Goal: Complete application form

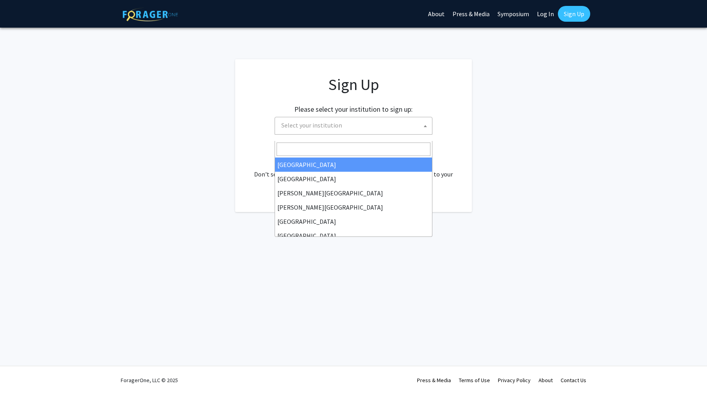
click at [291, 129] on span "Select your institution" at bounding box center [311, 125] width 61 height 8
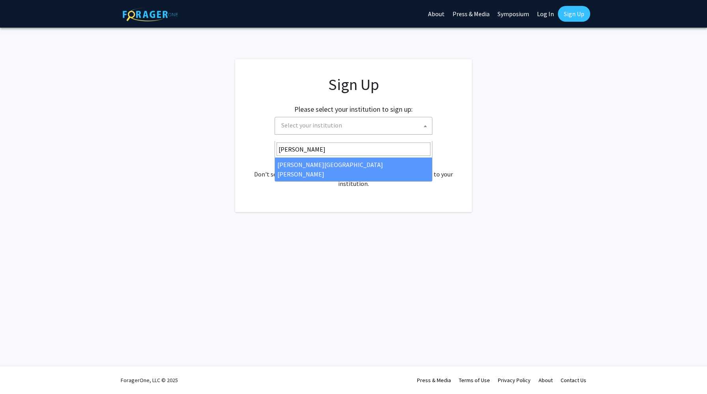
type input "johns"
select select "1"
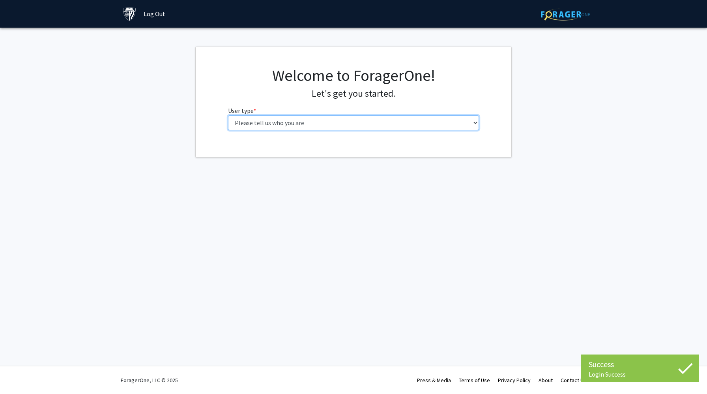
click at [394, 130] on select "Please tell us who you are Undergraduate Student Master's Student Doctoral Cand…" at bounding box center [353, 122] width 251 height 15
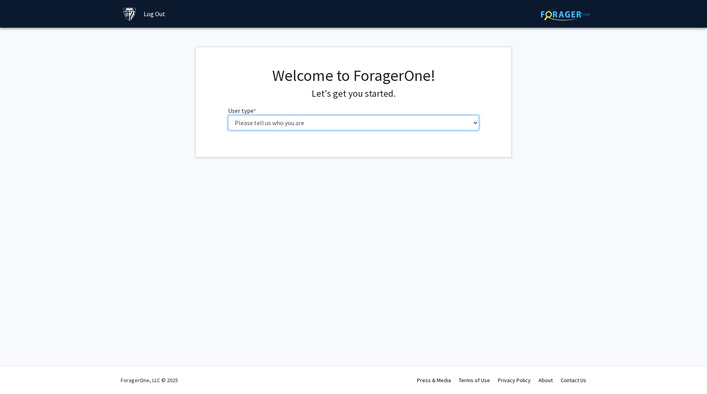
select select "2: masters"
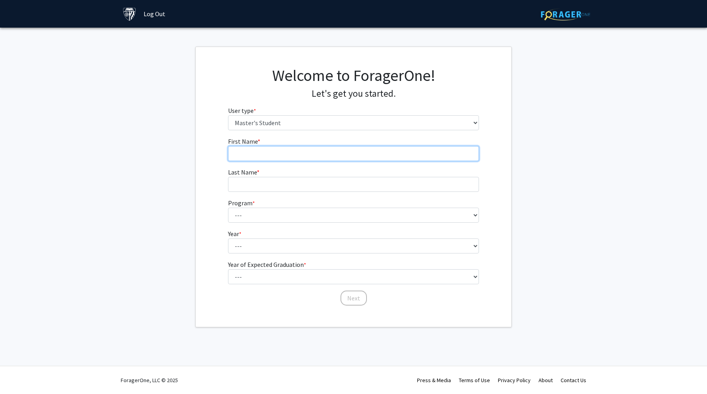
click at [348, 161] on input "First Name * required" at bounding box center [353, 153] width 251 height 15
type input "Tianrui"
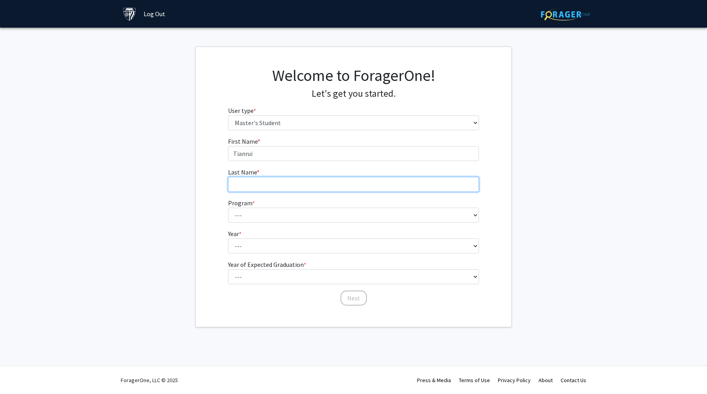
type input "Xue"
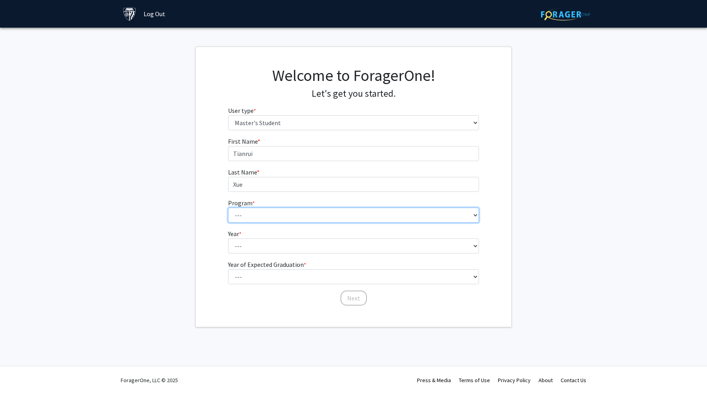
click at [282, 223] on select "--- Anatomy Education Applied and Computational Mathematics Applied Biomedical …" at bounding box center [353, 215] width 251 height 15
select select "7: 6"
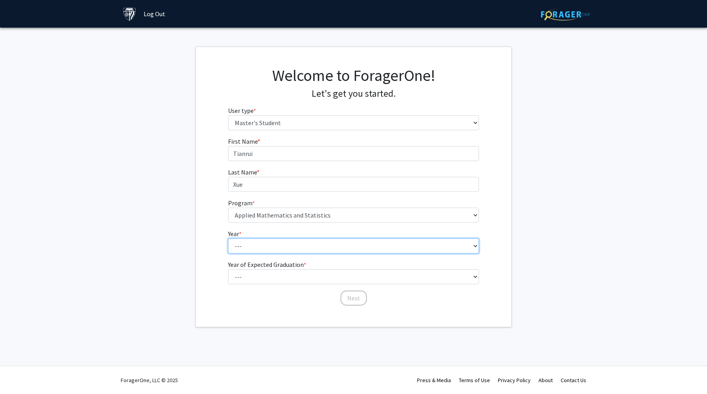
click at [273, 253] on select "--- First Year Second Year" at bounding box center [353, 245] width 251 height 15
select select "2: second_year"
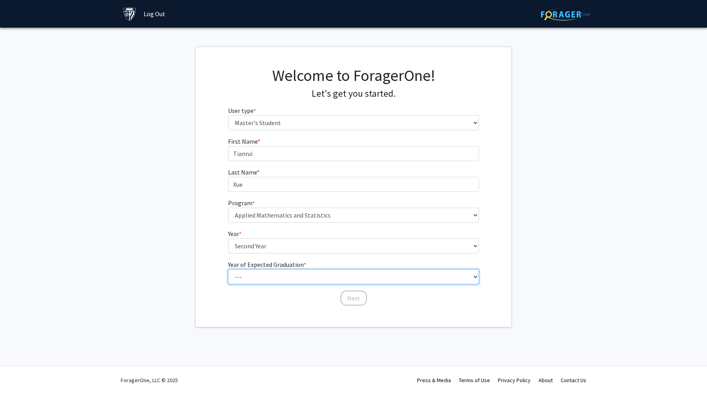
click at [264, 284] on select "--- 2025 2026 2027 2028 2029 2030 2031 2032 2033 2034" at bounding box center [353, 276] width 251 height 15
select select "2: 2026"
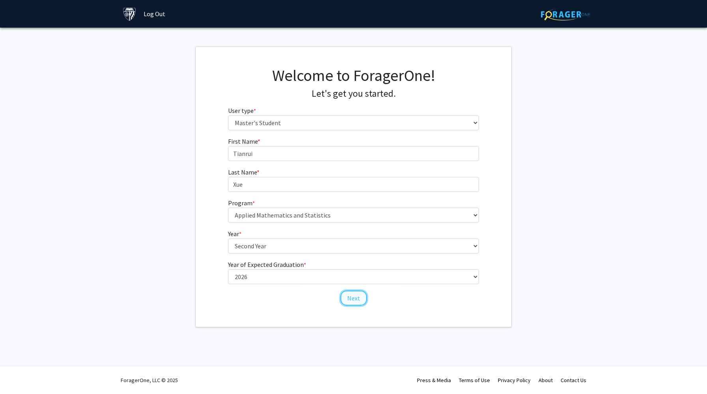
click at [354, 305] on button "Next" at bounding box center [353, 297] width 26 height 15
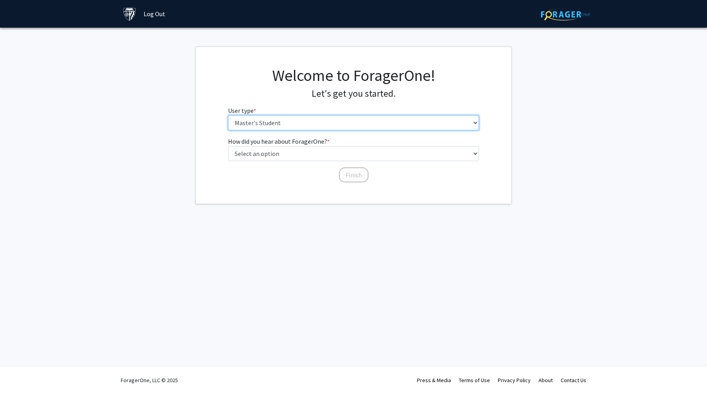
click at [294, 130] on select "Please tell us who you are Undergraduate Student Master's Student Doctoral Cand…" at bounding box center [353, 122] width 251 height 15
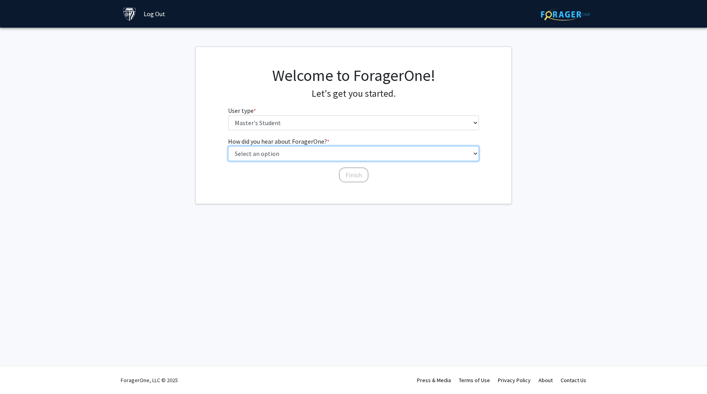
click at [260, 161] on select "Select an option Peer/student recommendation Faculty/staff recommendation Unive…" at bounding box center [353, 153] width 251 height 15
select select "4: university_email"
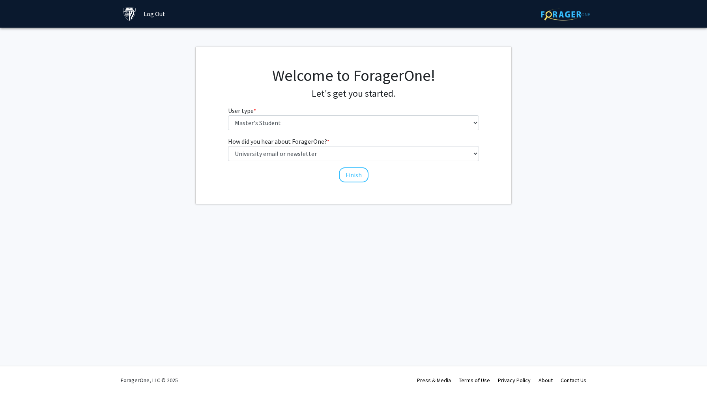
click at [350, 175] on div "How did you hear about ForagerOne? * required Select an option Peer/student rec…" at bounding box center [353, 156] width 251 height 39
click at [348, 182] on button "Finish" at bounding box center [354, 174] width 30 height 15
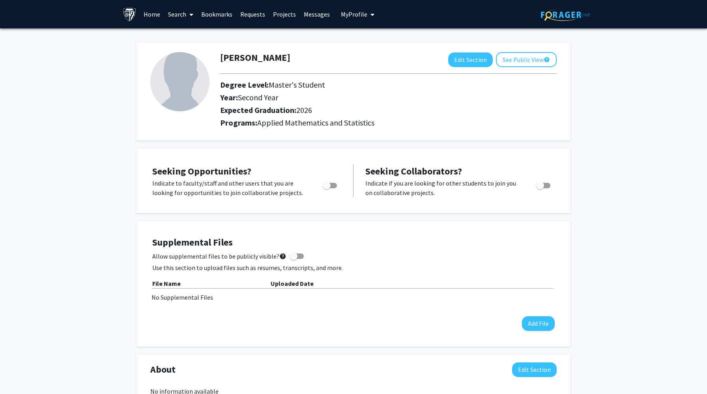
click at [152, 11] on link "Home" at bounding box center [152, 14] width 24 height 28
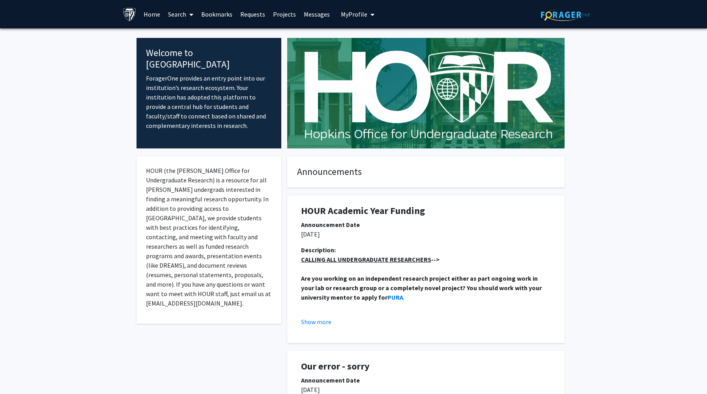
click at [275, 13] on link "Projects" at bounding box center [284, 14] width 31 height 28
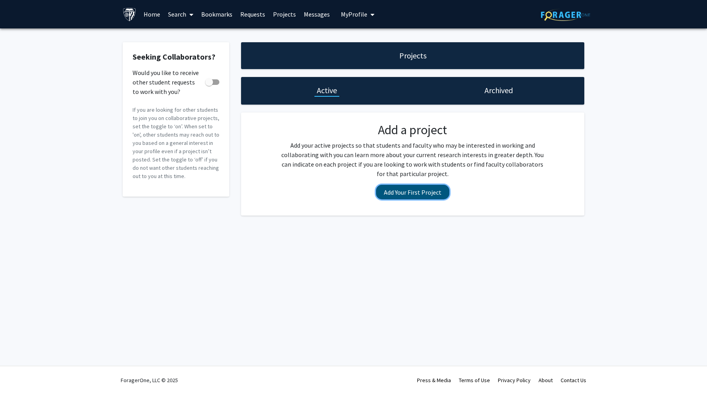
click at [402, 199] on button "Add Your First Project" at bounding box center [412, 192] width 73 height 15
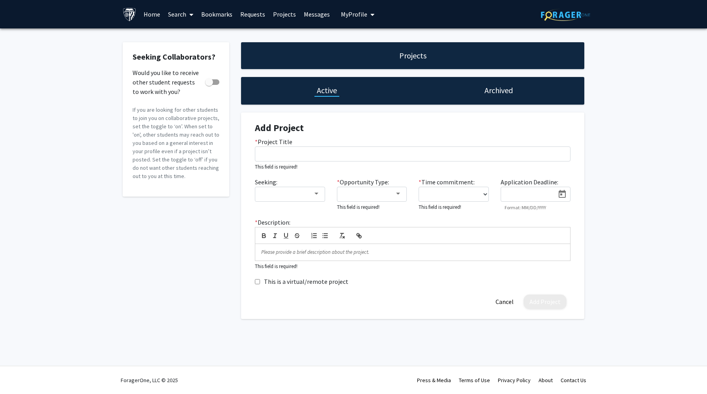
click at [246, 18] on link "Requests" at bounding box center [252, 14] width 33 height 28
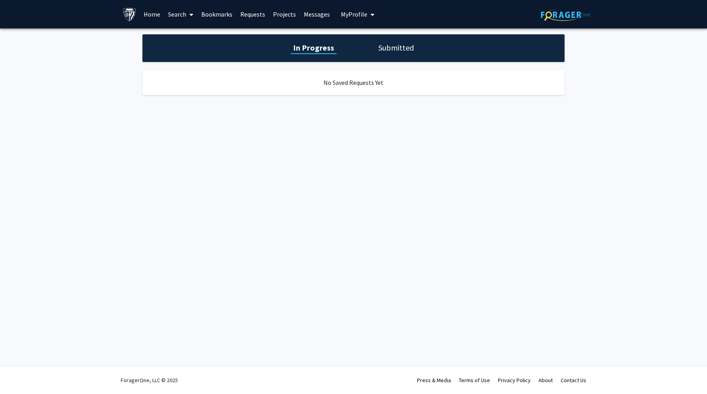
click at [281, 16] on link "Projects" at bounding box center [284, 14] width 31 height 28
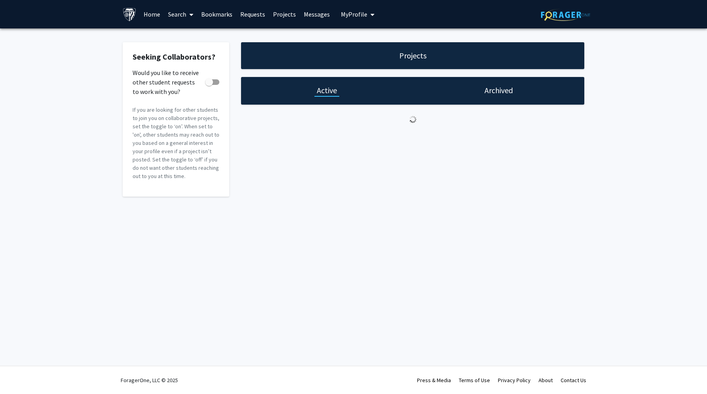
click at [364, 71] on div "Projects Active Archived" at bounding box center [412, 119] width 355 height 154
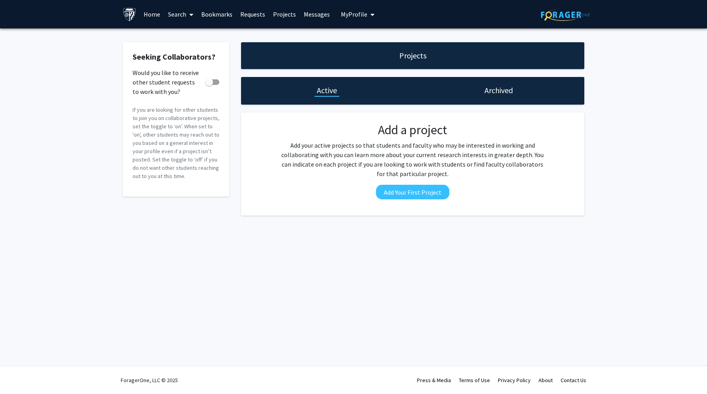
click at [374, 61] on div "Projects" at bounding box center [412, 55] width 343 height 27
click at [425, 61] on h1 "Projects" at bounding box center [412, 55] width 27 height 11
click at [477, 91] on div "Archived" at bounding box center [499, 91] width 172 height 28
click at [485, 91] on h1 "Archived" at bounding box center [499, 90] width 28 height 11
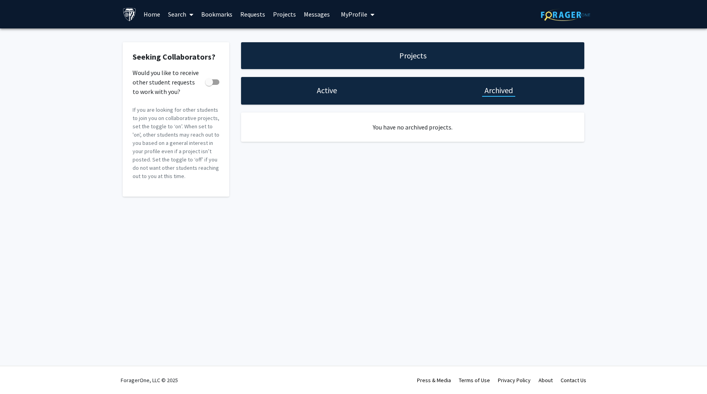
click at [314, 101] on div "Active" at bounding box center [327, 91] width 172 height 28
click at [322, 96] on h1 "Active" at bounding box center [327, 90] width 20 height 11
